Goal: Transaction & Acquisition: Subscribe to service/newsletter

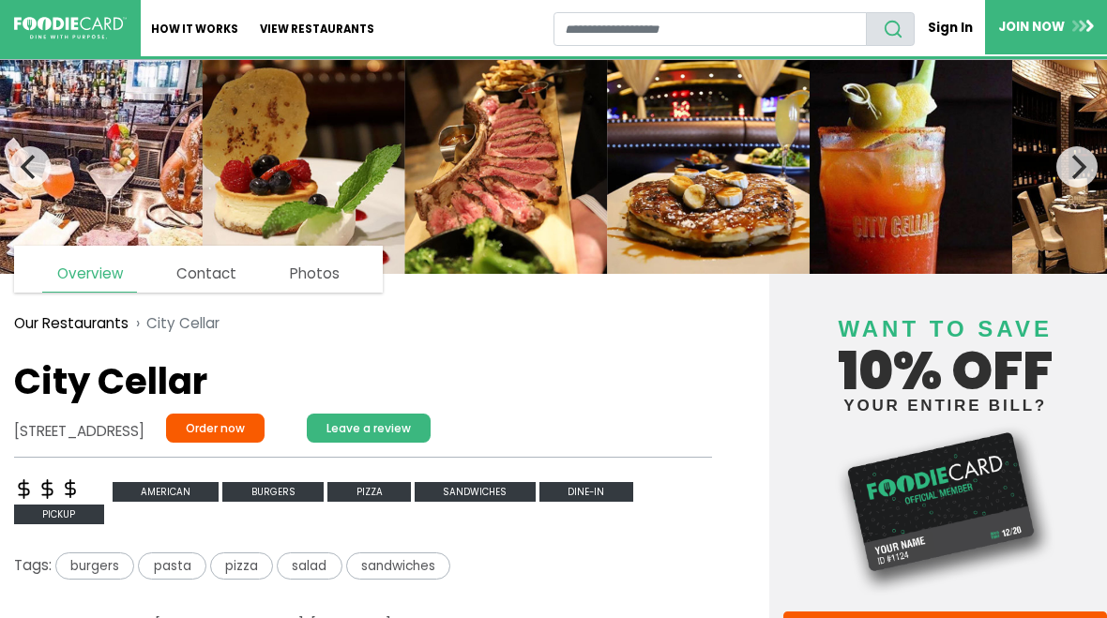
click at [206, 39] on link "How It Works" at bounding box center [195, 28] width 109 height 56
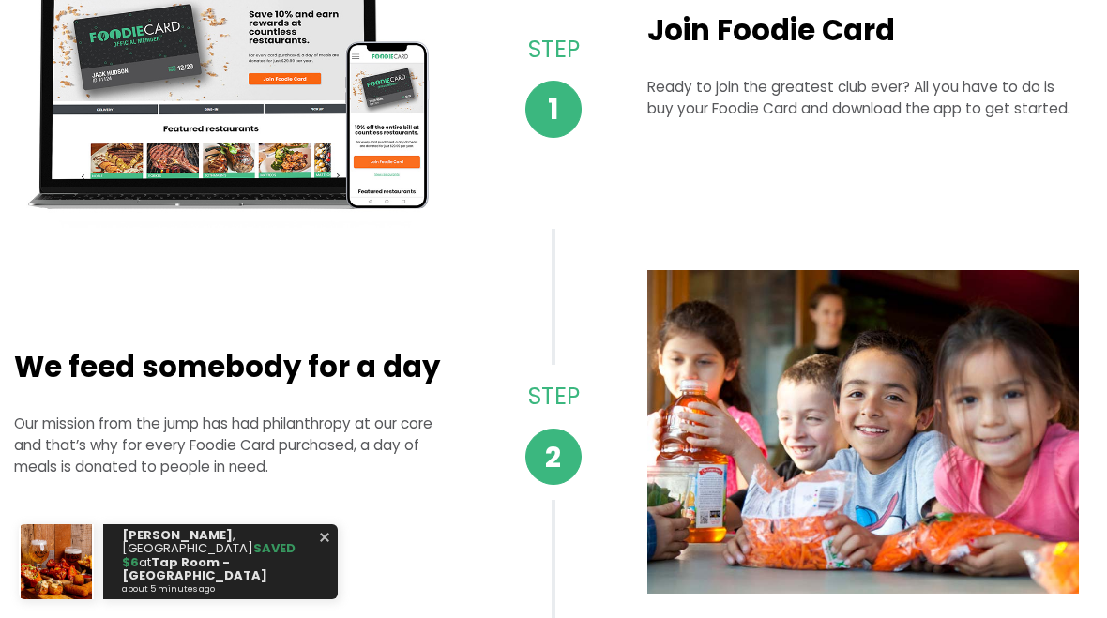
scroll to position [237, 0]
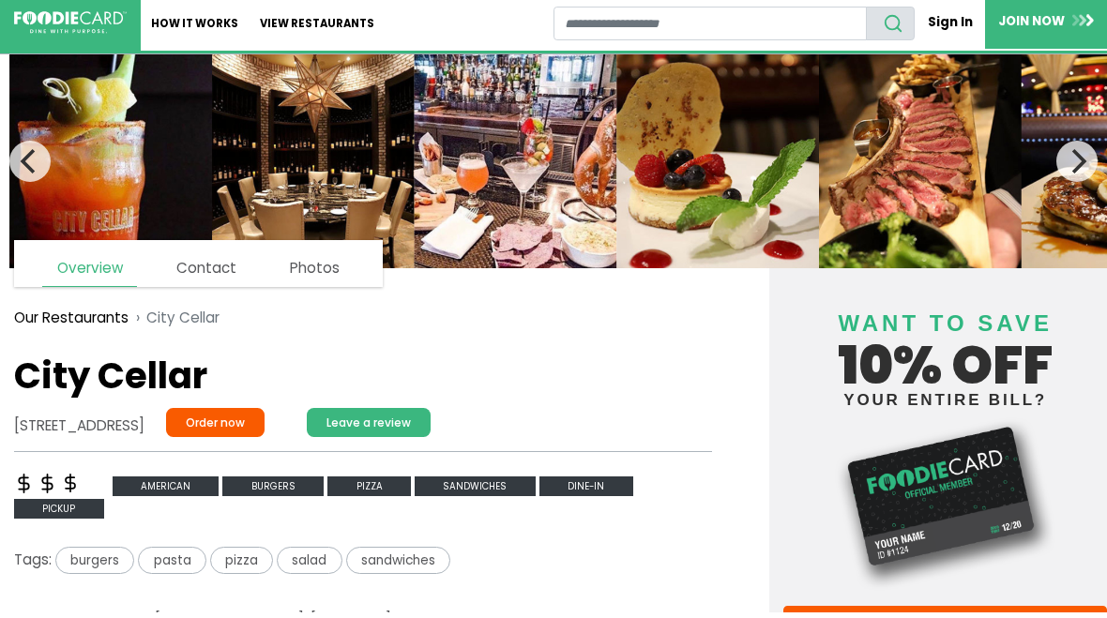
scroll to position [6, 0]
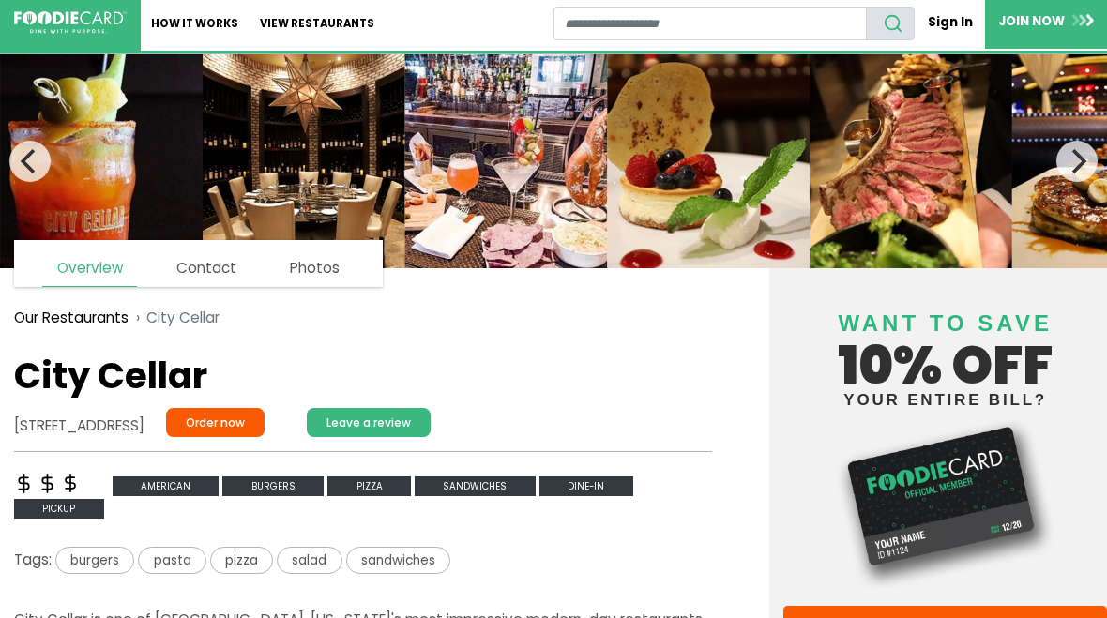
click at [958, 348] on h4 "Want to save 10% off your entire bill?" at bounding box center [945, 347] width 324 height 121
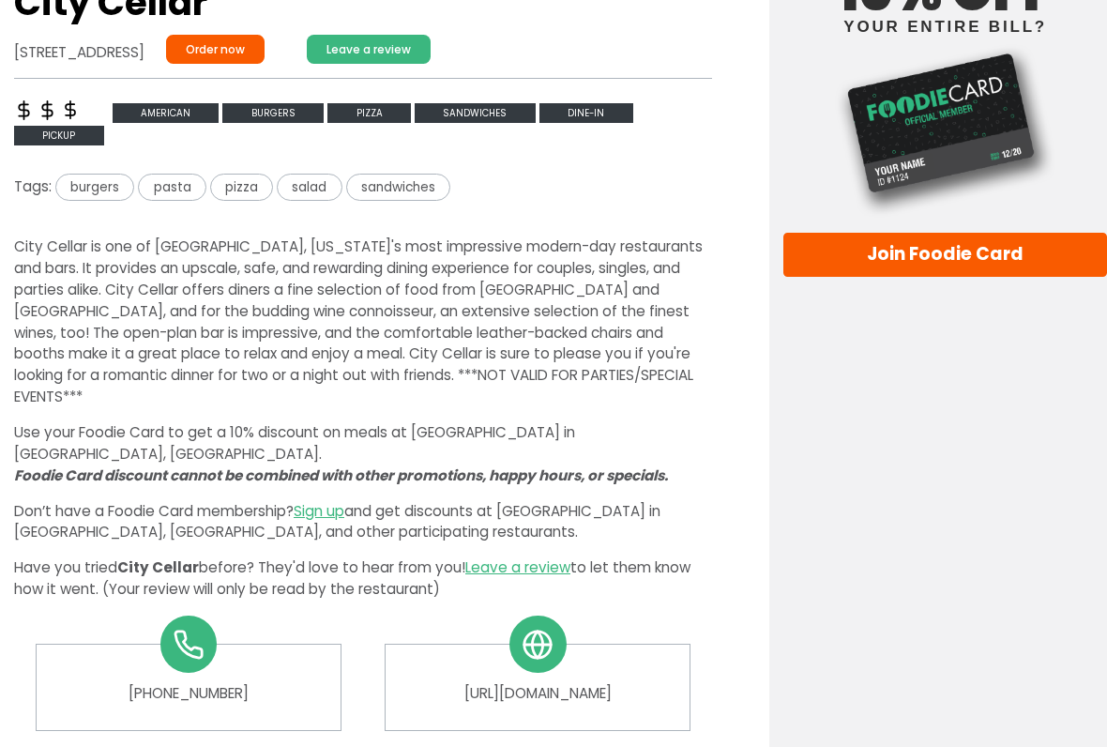
scroll to position [387, 0]
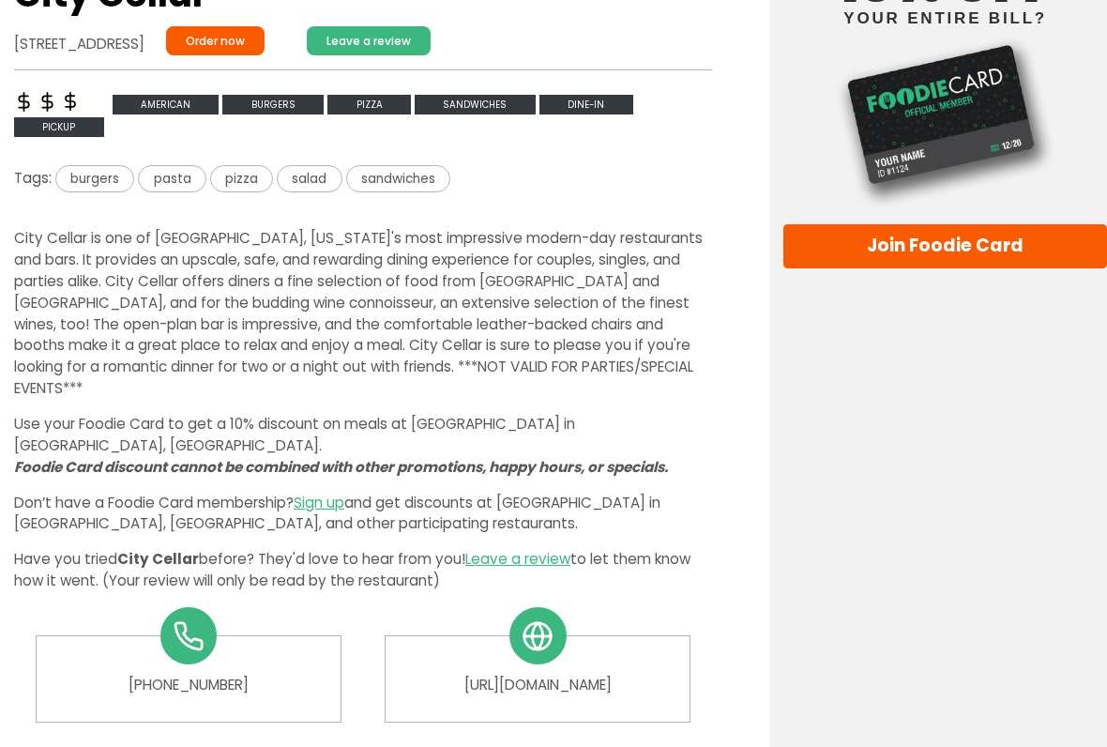
click at [960, 242] on link "Join Foodie Card" at bounding box center [945, 246] width 324 height 45
